Goal: Task Accomplishment & Management: Use online tool/utility

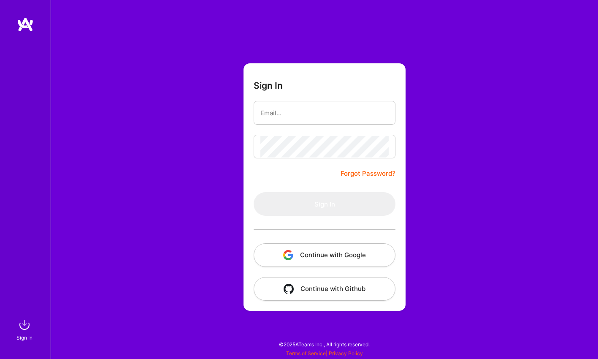
click at [276, 254] on button "Continue with Google" at bounding box center [325, 255] width 142 height 24
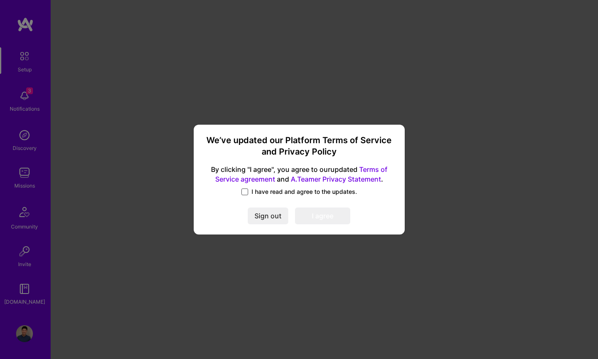
click at [248, 193] on span at bounding box center [244, 191] width 7 height 7
click at [0, 0] on input "I have read and agree to the updates." at bounding box center [0, 0] width 0 height 0
click at [325, 211] on button "I agree" at bounding box center [322, 215] width 55 height 17
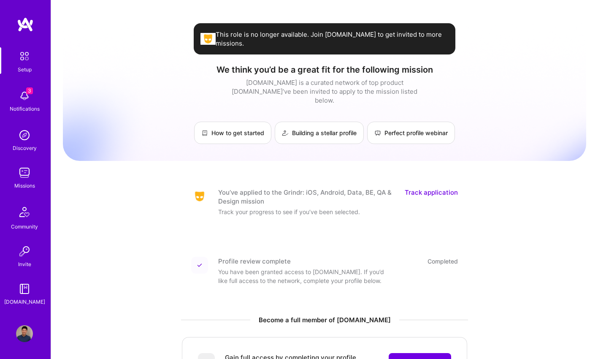
click at [28, 92] on span "3" at bounding box center [29, 90] width 7 height 7
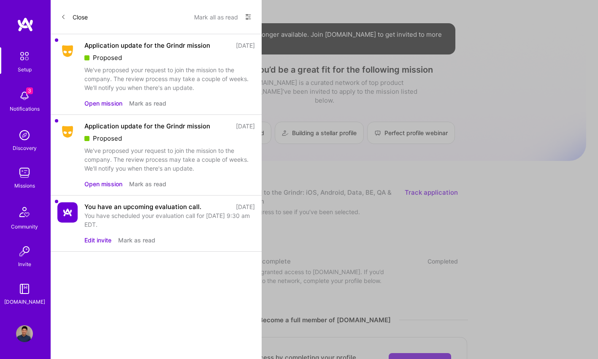
click at [180, 211] on div "You have scheduled your evaluation call for [DATE] 9:30 am EDT." at bounding box center [169, 220] width 171 height 18
click at [129, 241] on button "Mark as read" at bounding box center [136, 240] width 37 height 9
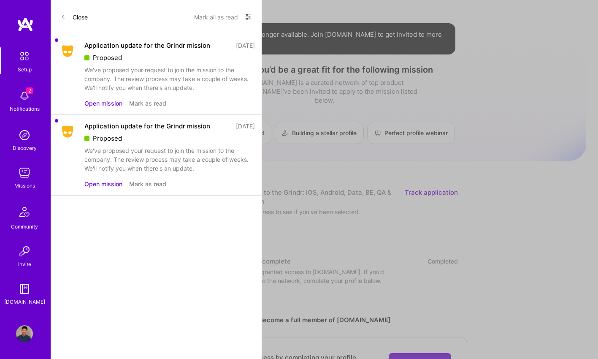
click at [107, 183] on button "Open mission" at bounding box center [103, 183] width 38 height 9
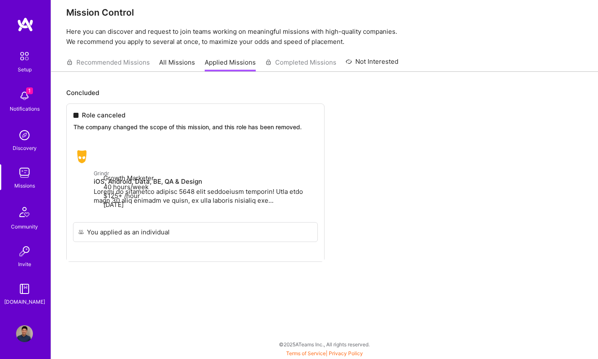
scroll to position [10, 0]
click at [25, 93] on img at bounding box center [24, 95] width 17 height 17
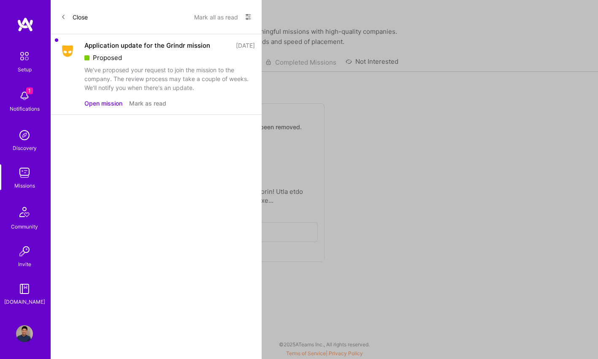
click at [95, 101] on button "Open mission" at bounding box center [103, 103] width 38 height 9
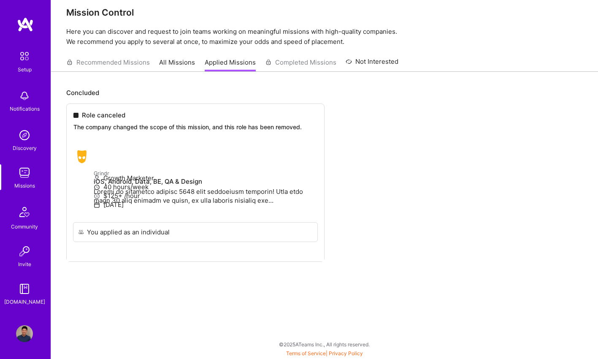
click at [123, 64] on div "Recommended Missions All Missions Applied Missions Completed Missions Not Inter…" at bounding box center [232, 62] width 332 height 18
click at [142, 61] on div "Recommended Missions All Missions Applied Missions Completed Missions Not Inter…" at bounding box center [232, 62] width 332 height 18
click at [170, 62] on link "All Missions" at bounding box center [177, 65] width 36 height 14
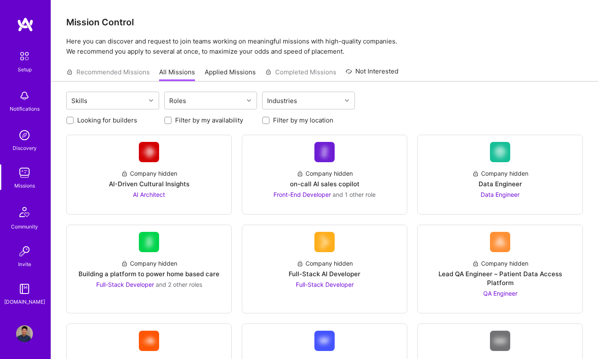
click at [138, 74] on div "Recommended Missions All Missions Applied Missions Completed Missions Not Inter…" at bounding box center [232, 72] width 332 height 18
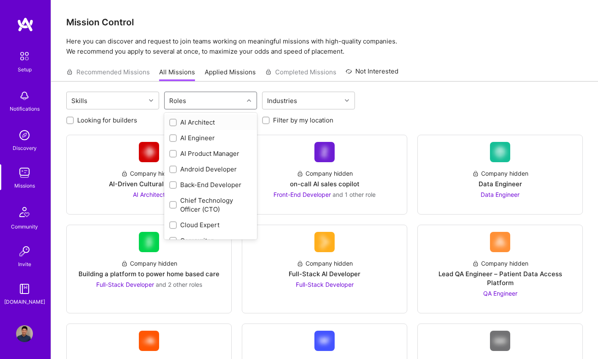
click at [225, 97] on div "Roles" at bounding box center [204, 100] width 79 height 17
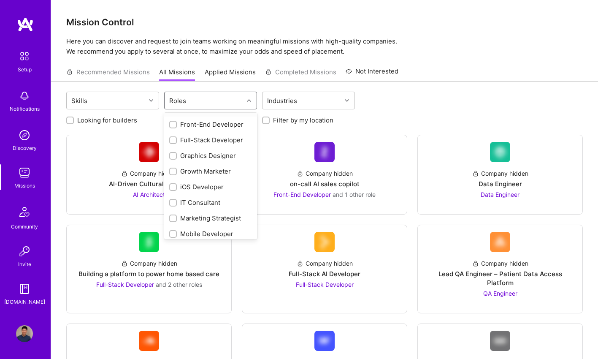
scroll to position [219, 0]
click at [172, 155] on input "checkbox" at bounding box center [174, 155] width 6 height 6
checkbox input "true"
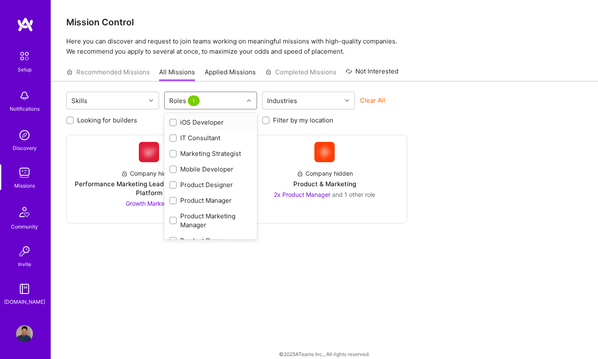
scroll to position [270, 0]
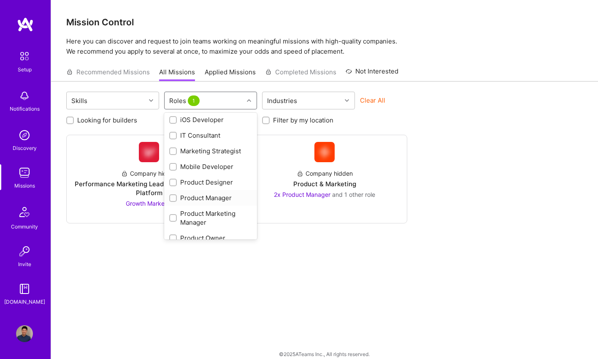
click at [171, 194] on div at bounding box center [173, 198] width 8 height 8
click at [171, 195] on input "checkbox" at bounding box center [174, 198] width 6 height 6
click at [172, 198] on input "checkbox" at bounding box center [174, 198] width 6 height 6
checkbox input "true"
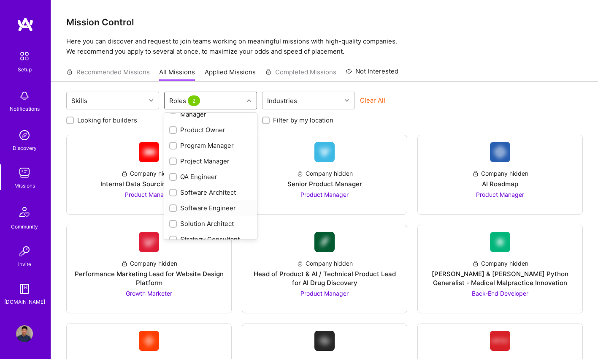
scroll to position [403, 0]
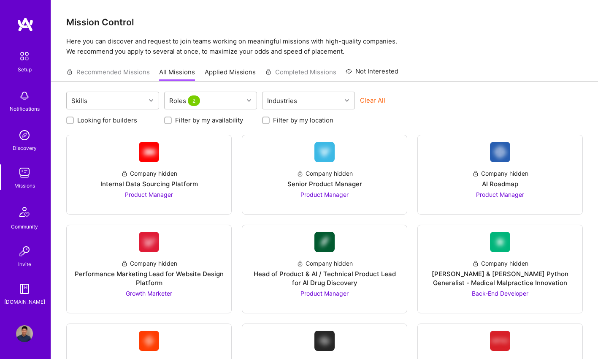
click at [376, 120] on div "Looking for builders Filter by my availability Filter by my location" at bounding box center [324, 117] width 517 height 13
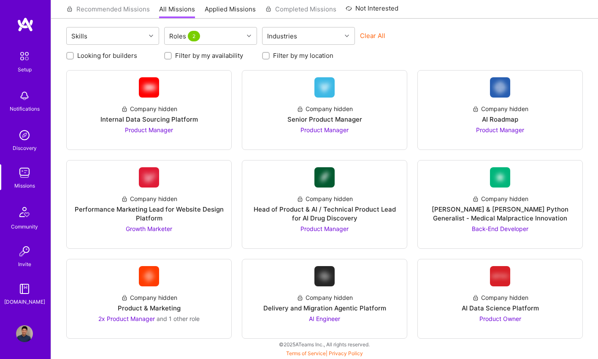
scroll to position [65, 0]
click at [23, 100] on img at bounding box center [24, 95] width 17 height 17
click at [25, 174] on img at bounding box center [24, 172] width 17 height 17
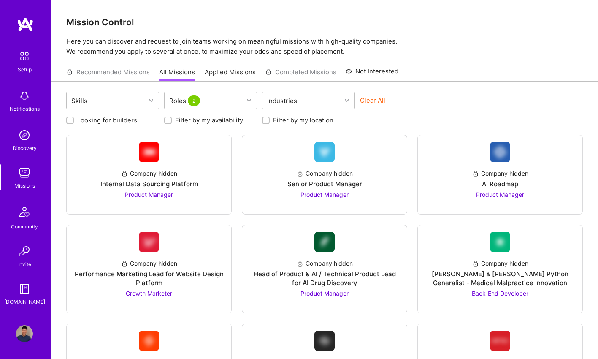
click at [24, 171] on img at bounding box center [24, 172] width 17 height 17
